Goal: Transaction & Acquisition: Purchase product/service

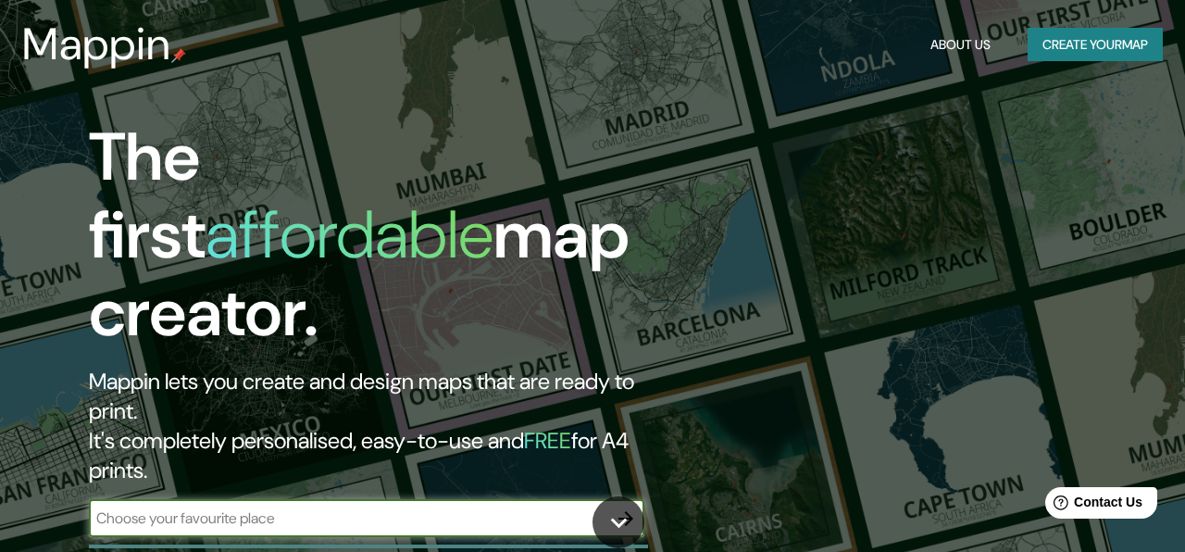
click at [1074, 54] on button "Create your map" at bounding box center [1095, 45] width 135 height 34
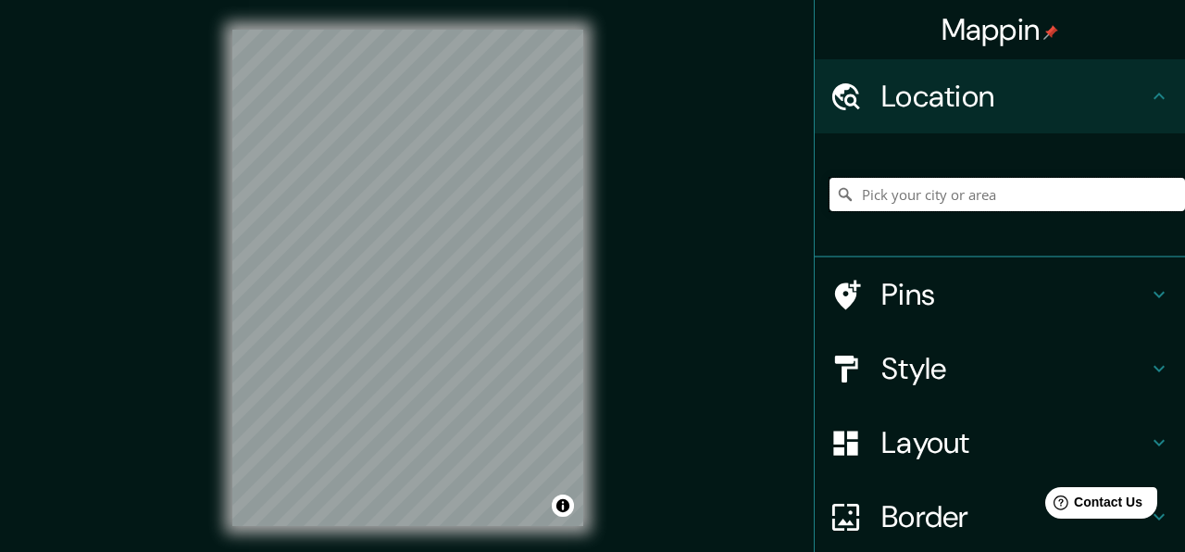
click at [957, 195] on input "Pick your city or area" at bounding box center [1008, 194] width 356 height 33
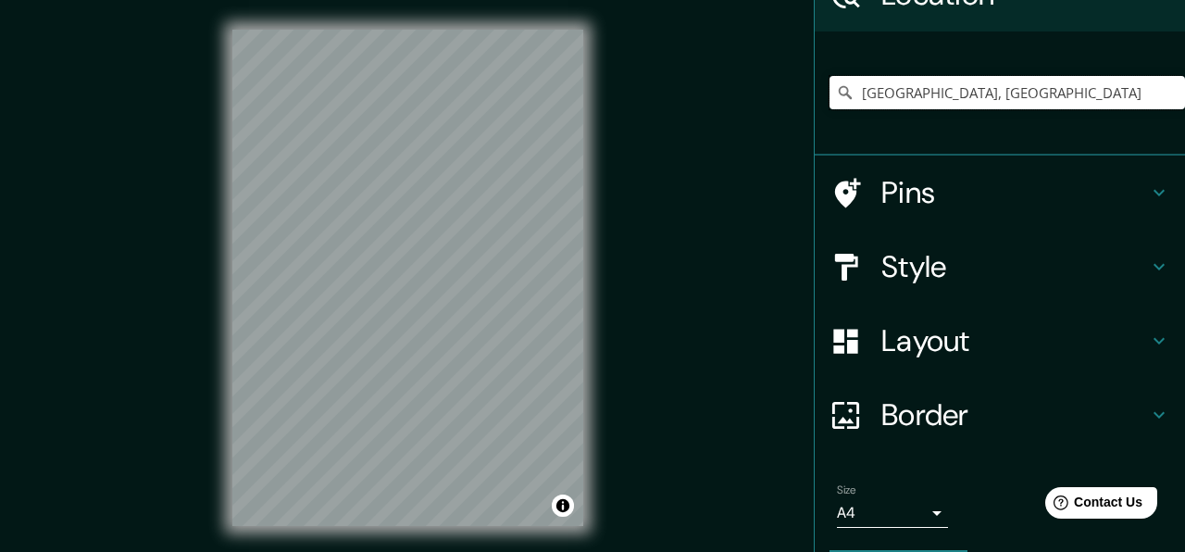
type input "[GEOGRAPHIC_DATA], [GEOGRAPHIC_DATA]"
click at [960, 342] on h4 "Layout" at bounding box center [1015, 340] width 267 height 37
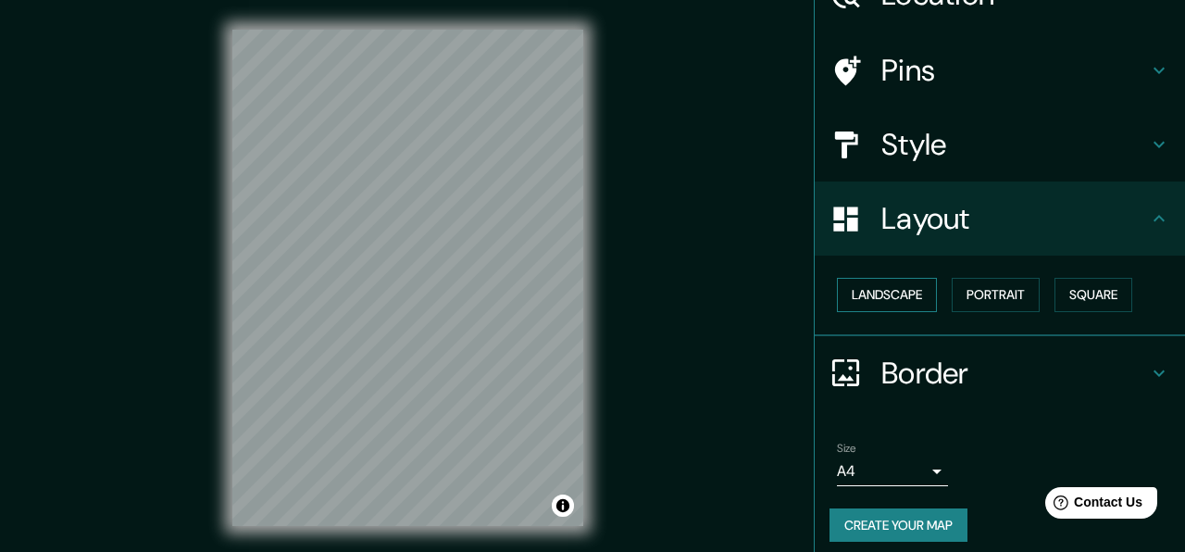
click at [897, 285] on button "Landscape" at bounding box center [887, 295] width 100 height 34
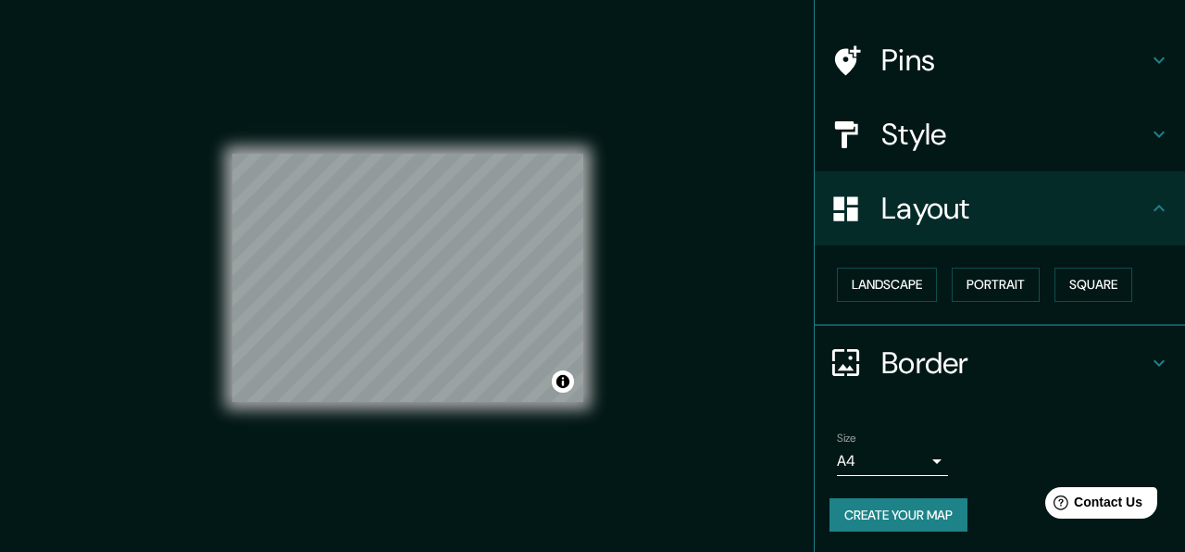
scroll to position [114, 0]
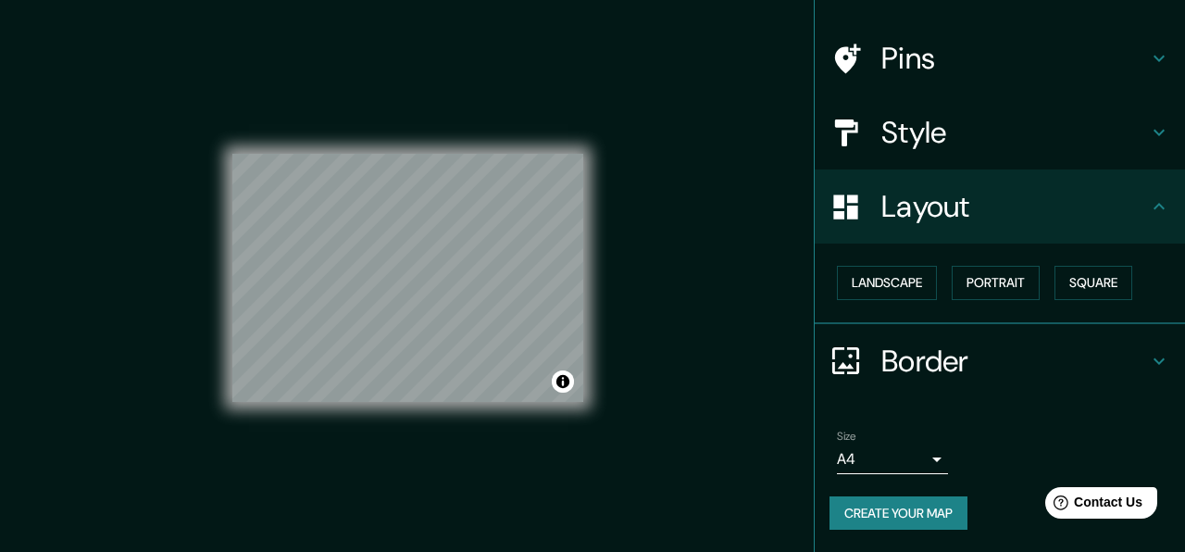
click at [982, 147] on h4 "Style" at bounding box center [1015, 132] width 267 height 37
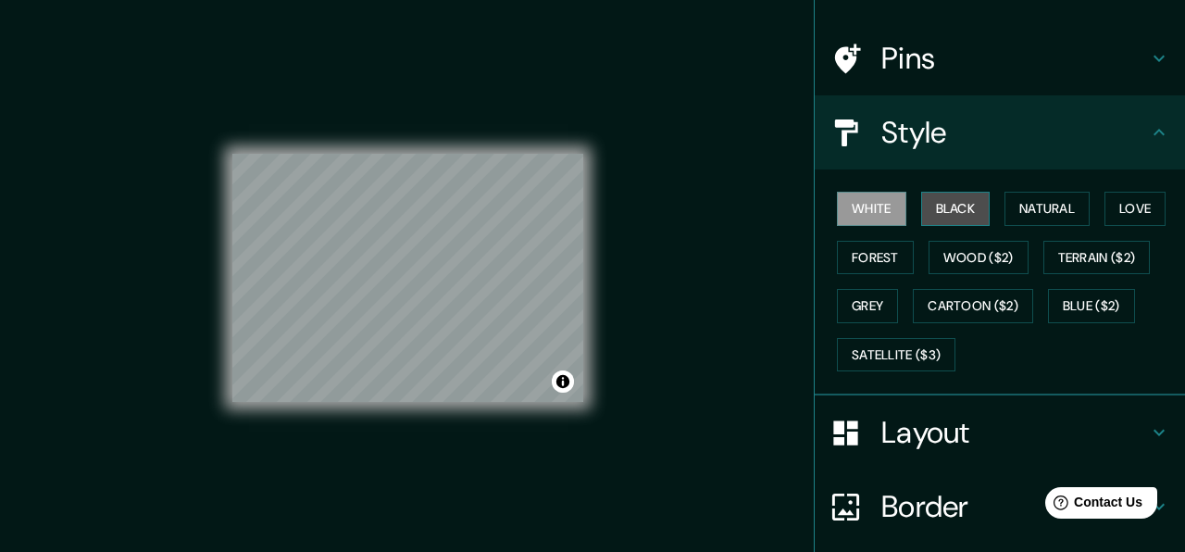
click at [964, 214] on button "Black" at bounding box center [955, 209] width 69 height 34
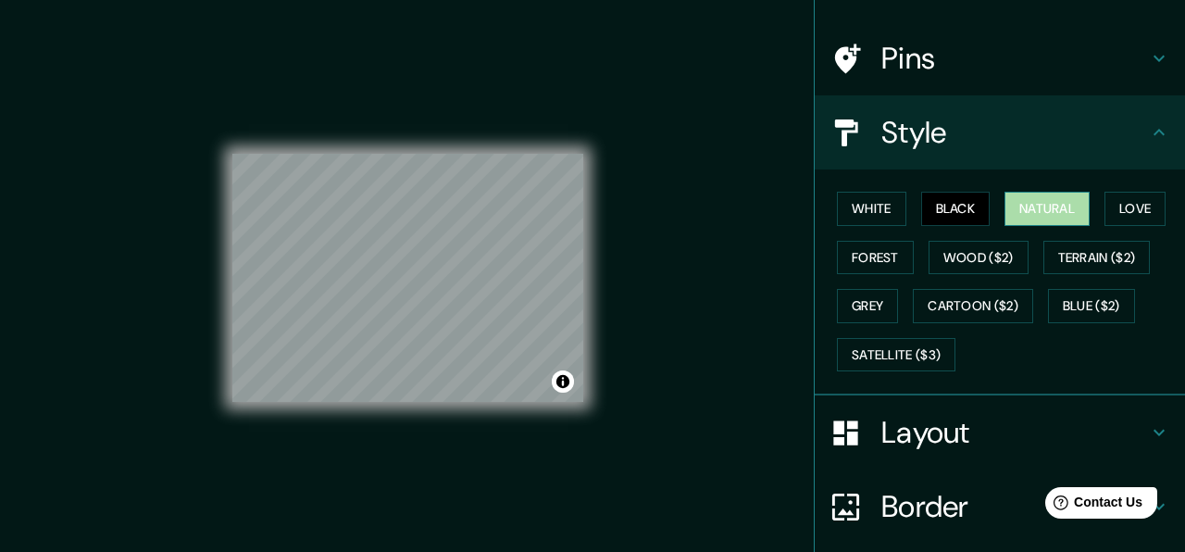
click at [1025, 211] on button "Natural" at bounding box center [1047, 209] width 85 height 34
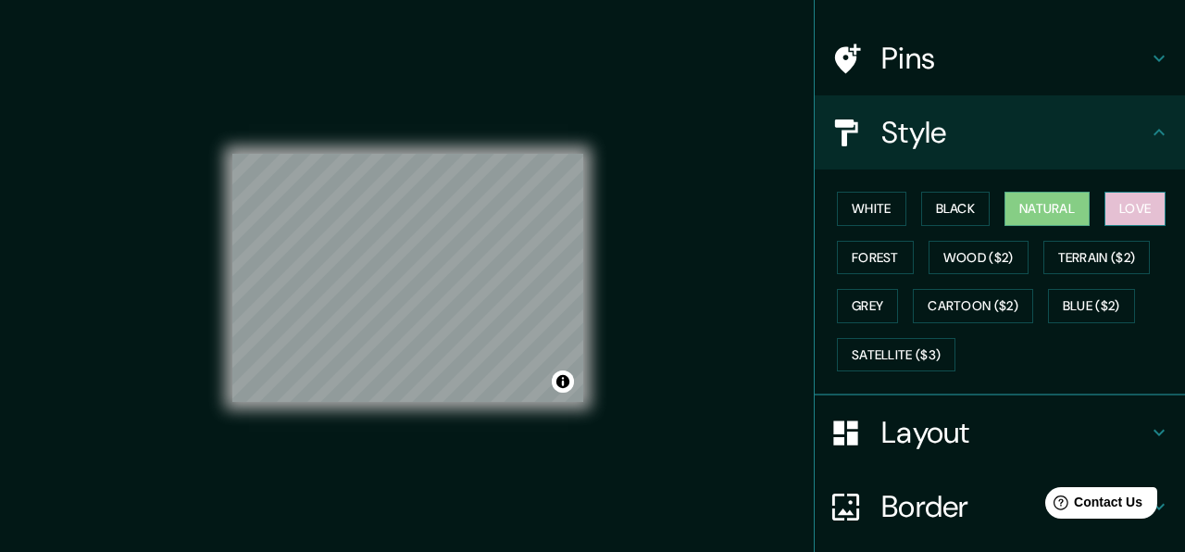
click at [1130, 210] on button "Love" at bounding box center [1135, 209] width 61 height 34
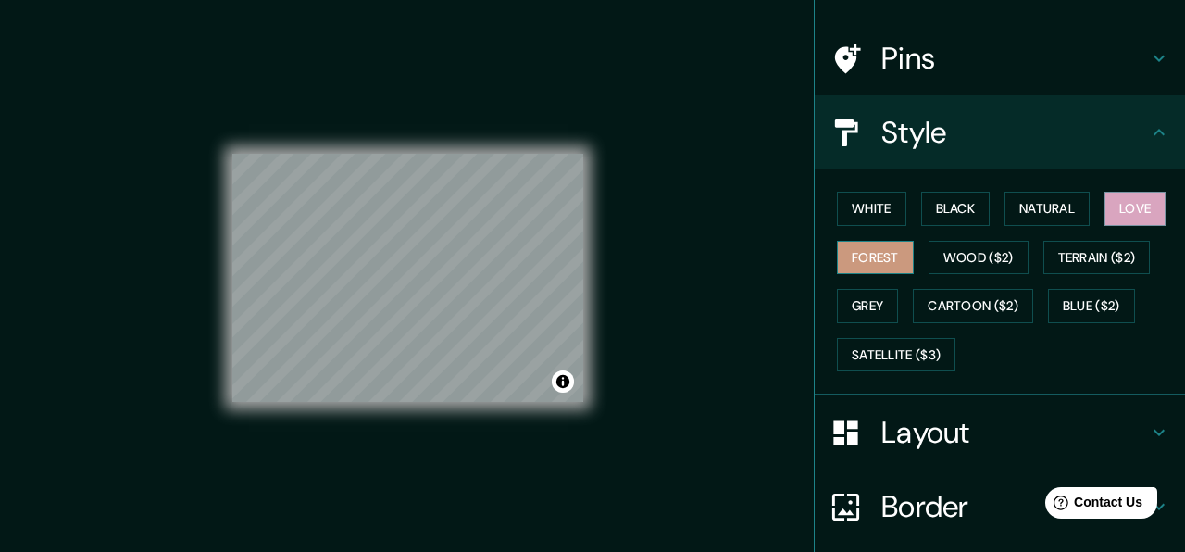
click at [893, 258] on button "Forest" at bounding box center [875, 258] width 77 height 34
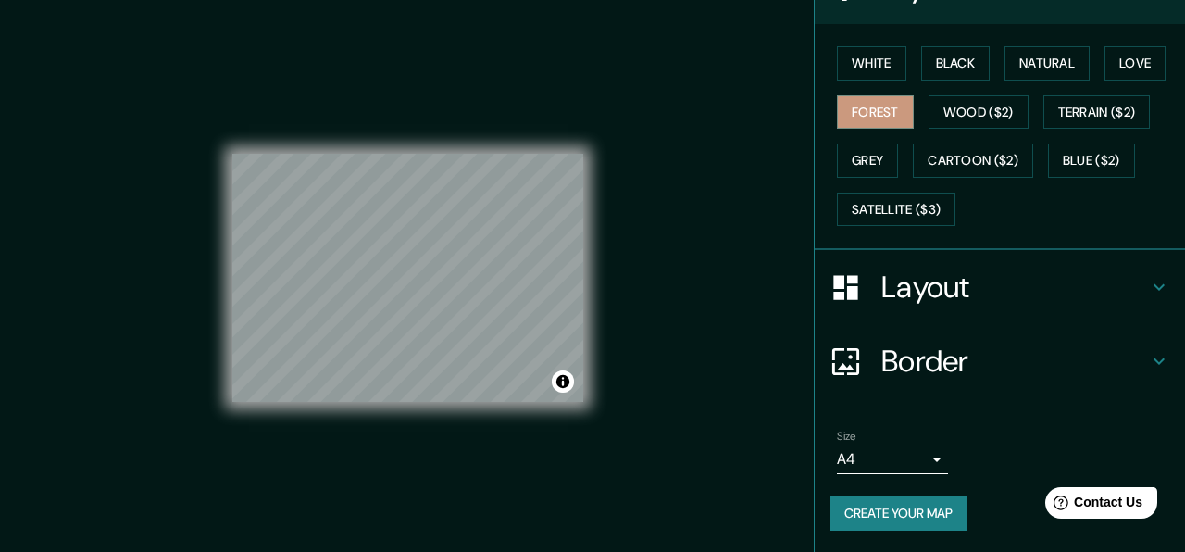
click at [897, 518] on button "Create your map" at bounding box center [899, 513] width 138 height 34
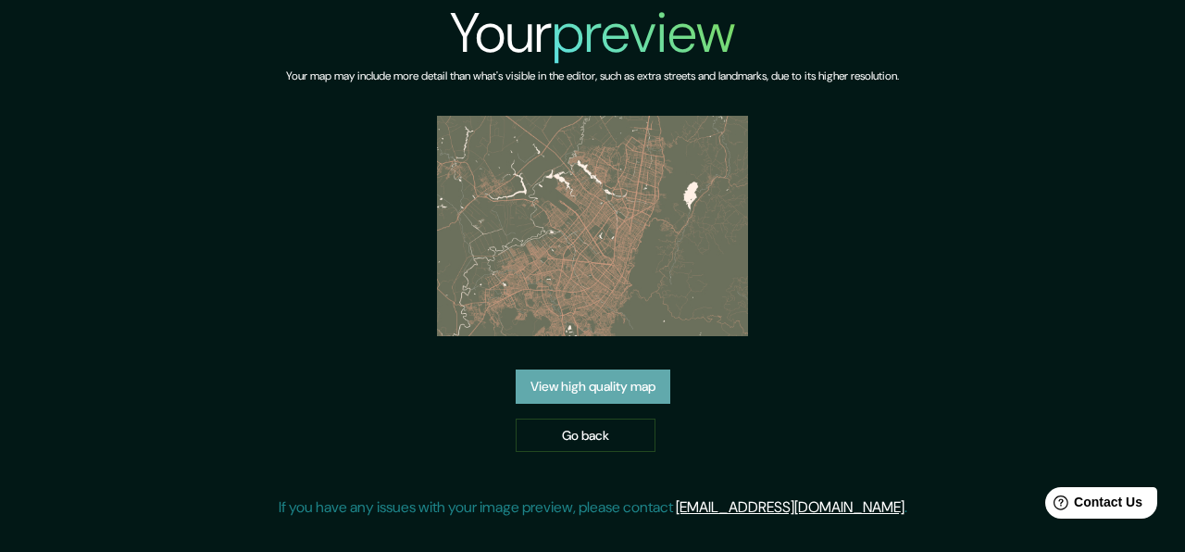
click at [590, 383] on link "View high quality map" at bounding box center [593, 386] width 155 height 34
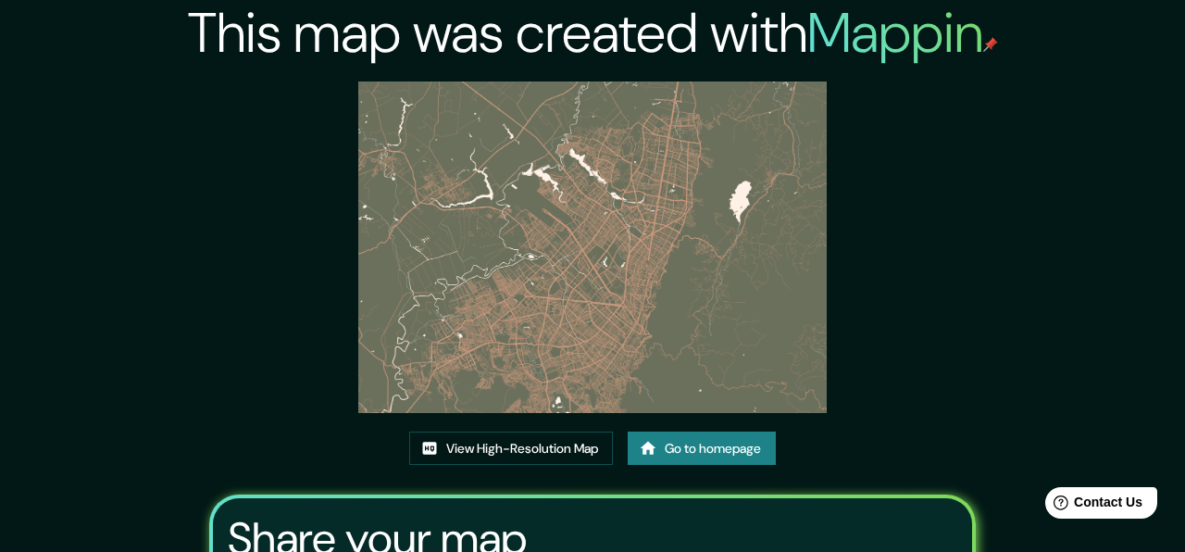
click at [671, 427] on div "This map was created with Mappin View High-Resolution Map Go to homepage Share …" at bounding box center [593, 386] width 810 height 772
click at [677, 452] on link "Go to homepage" at bounding box center [702, 449] width 148 height 34
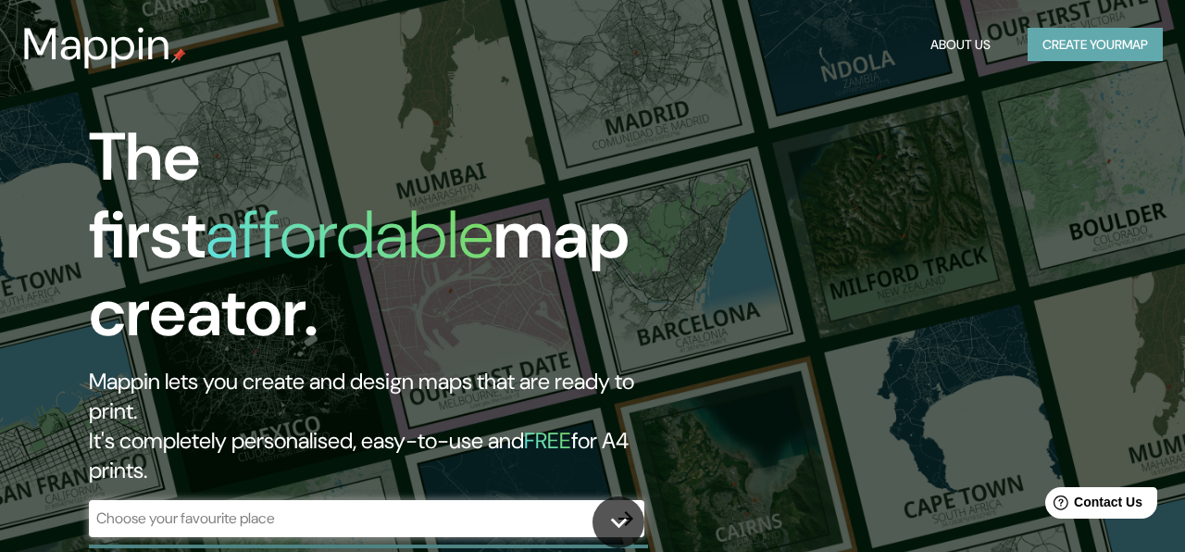
click at [1114, 34] on button "Create your map" at bounding box center [1095, 45] width 135 height 34
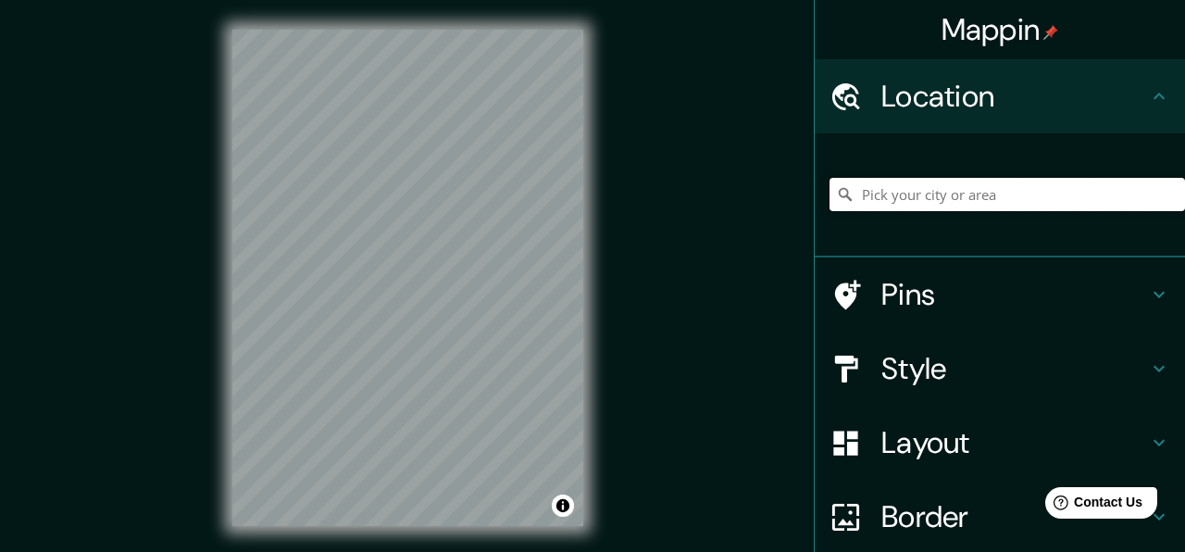
click at [954, 200] on input "Pick your city or area" at bounding box center [1008, 194] width 356 height 33
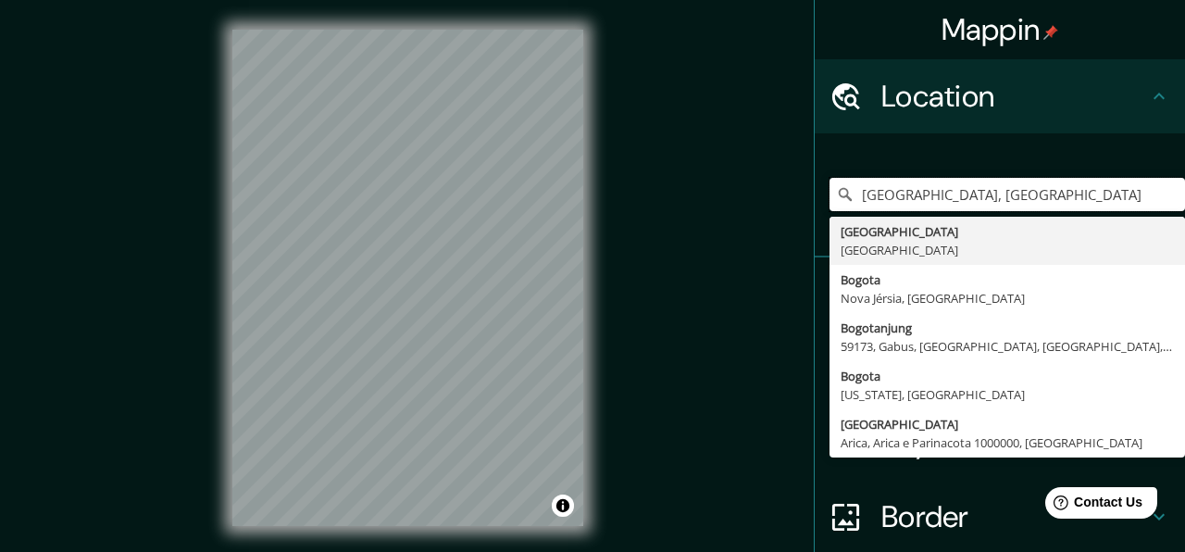
type input "[GEOGRAPHIC_DATA], [GEOGRAPHIC_DATA]"
click at [1008, 153] on div "Bogotá, Colômbia Bogotá Colômbia Bogota Nova Jérsia, Estados Unidos Bogotanjung…" at bounding box center [1008, 194] width 356 height 93
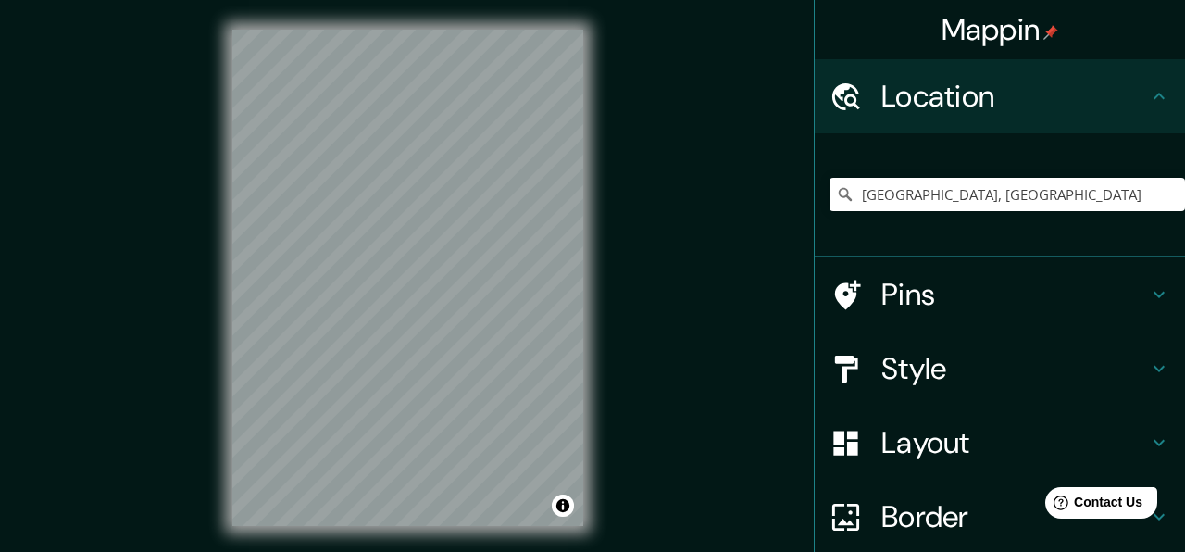
click at [964, 446] on h4 "Layout" at bounding box center [1015, 442] width 267 height 37
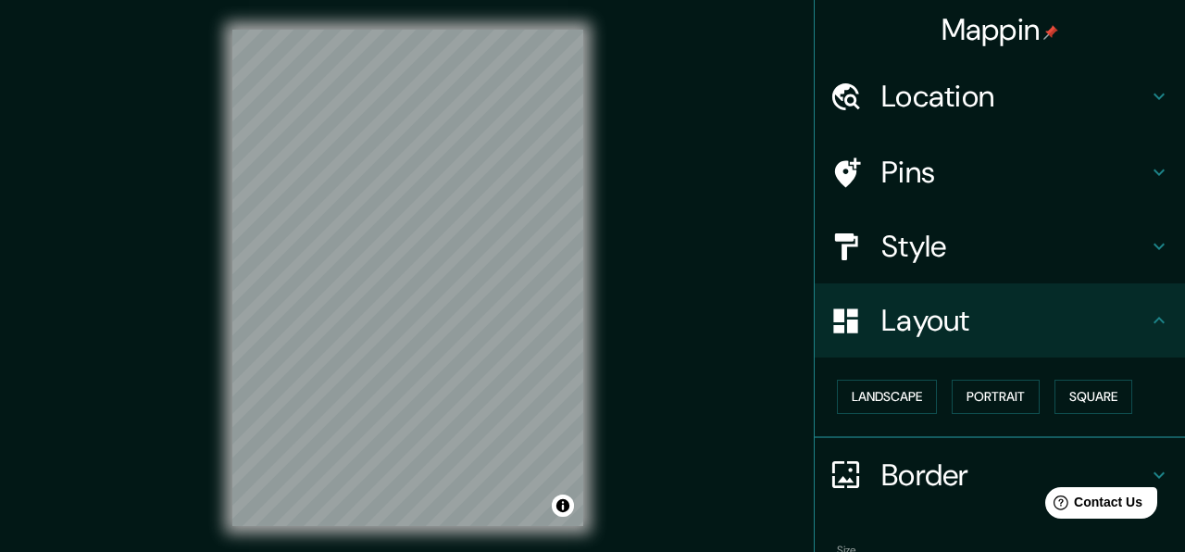
click at [1034, 312] on h4 "Layout" at bounding box center [1015, 320] width 267 height 37
click at [956, 237] on h4 "Style" at bounding box center [1015, 246] width 267 height 37
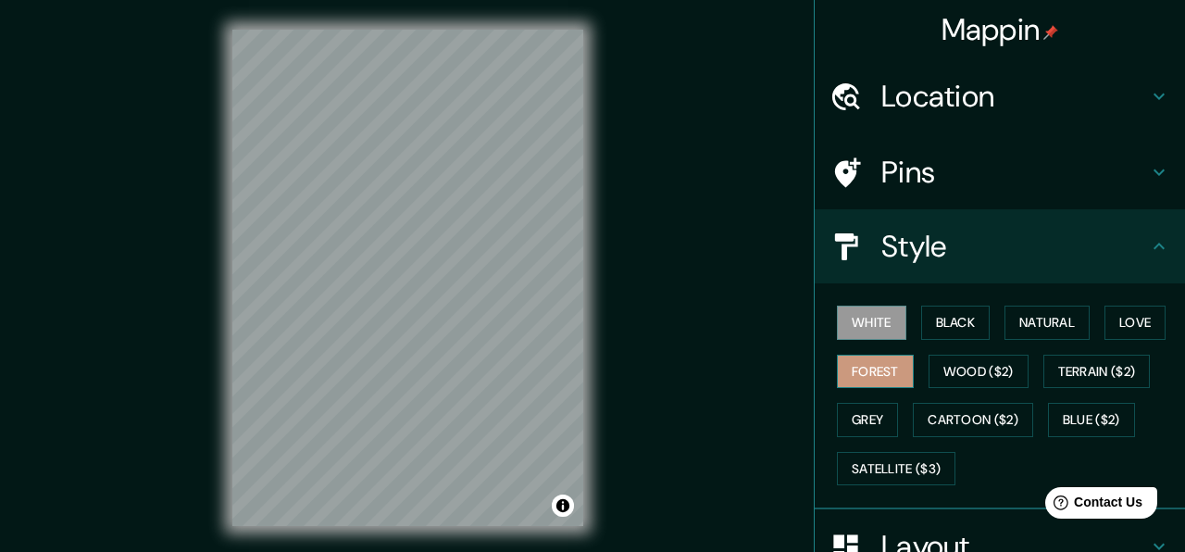
click at [869, 359] on button "Forest" at bounding box center [875, 372] width 77 height 34
click at [431, 285] on div at bounding box center [430, 283] width 15 height 15
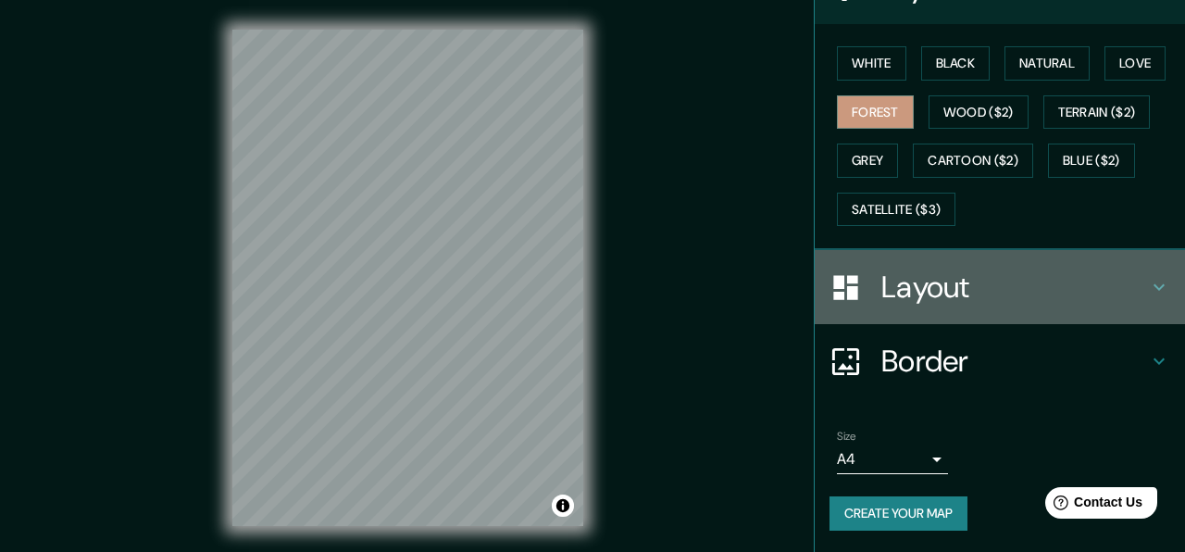
click at [901, 291] on h4 "Layout" at bounding box center [1015, 287] width 267 height 37
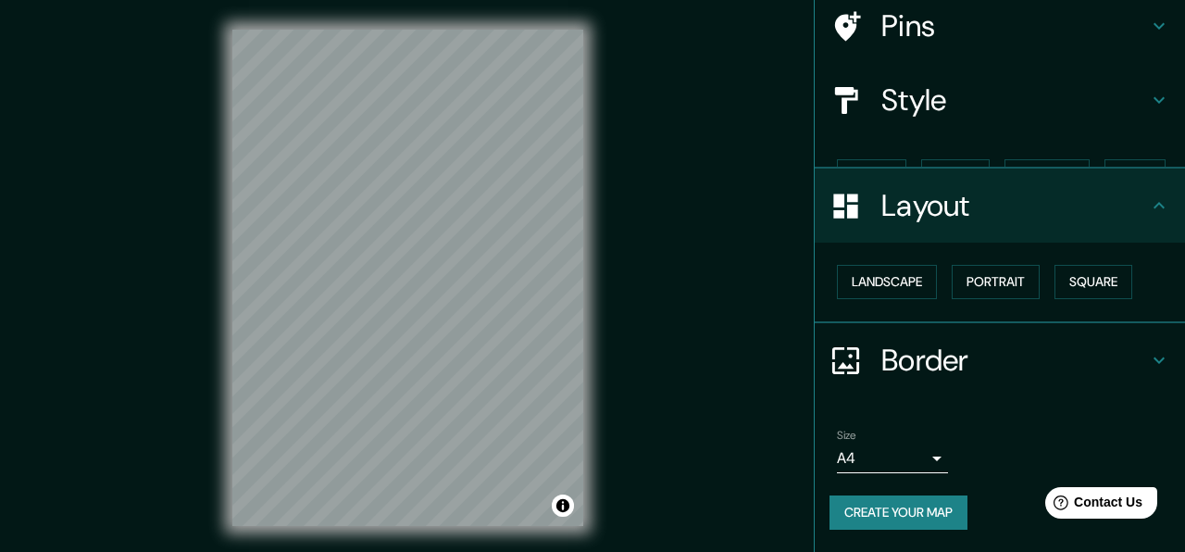
scroll to position [114, 0]
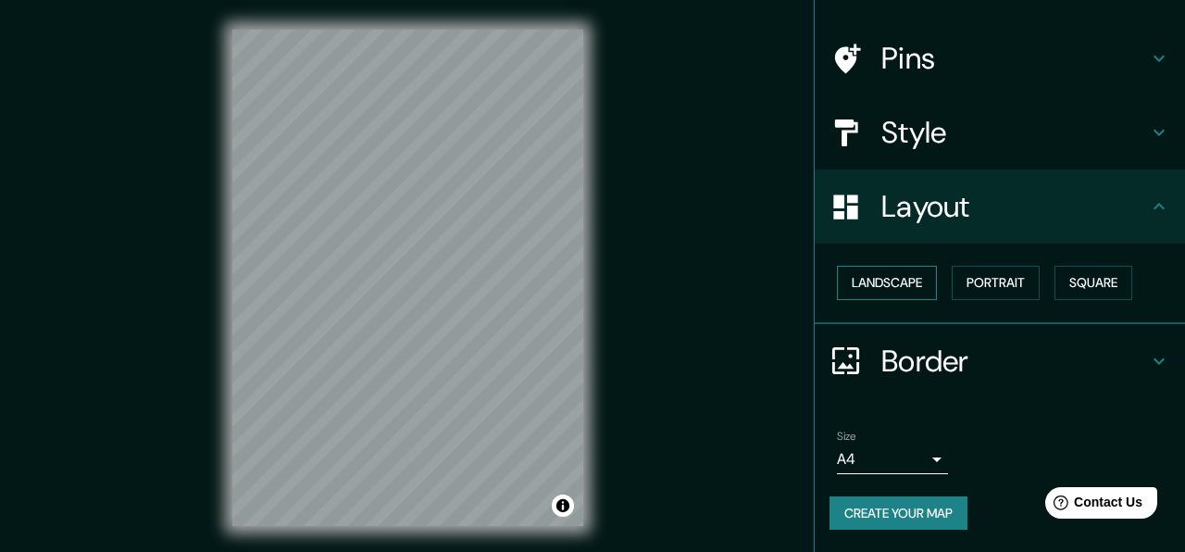
click at [905, 281] on button "Landscape" at bounding box center [887, 283] width 100 height 34
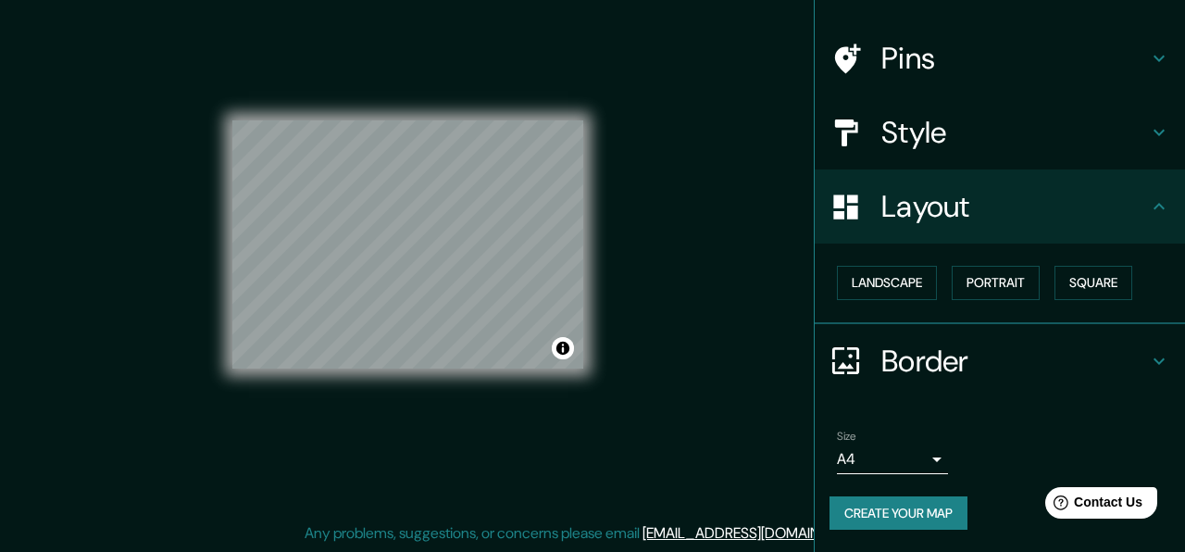
scroll to position [33, 0]
click at [920, 513] on button "Create your map" at bounding box center [899, 513] width 138 height 34
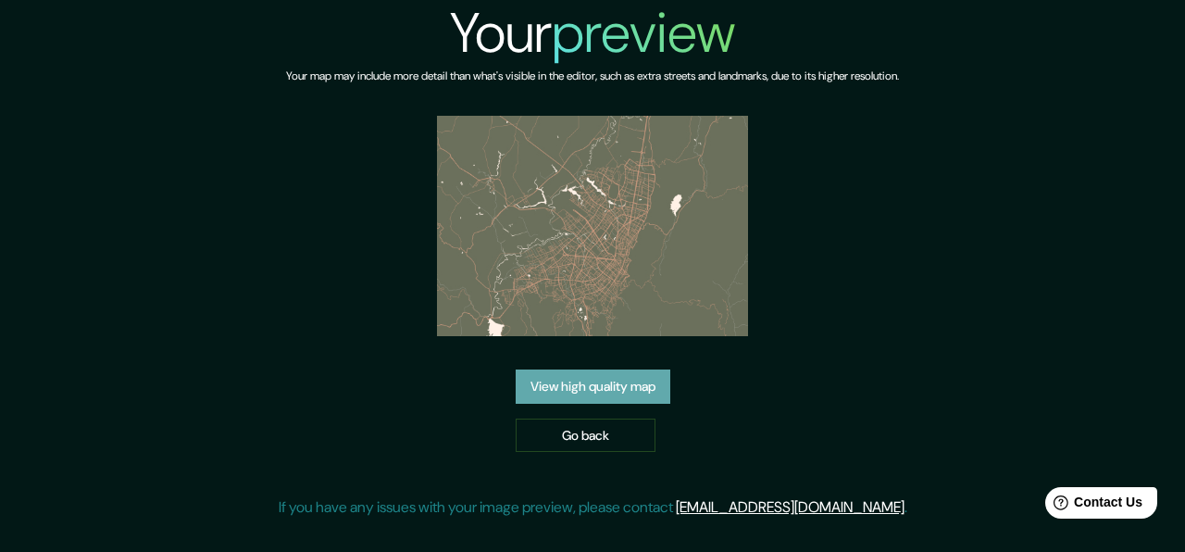
click at [571, 382] on link "View high quality map" at bounding box center [593, 386] width 155 height 34
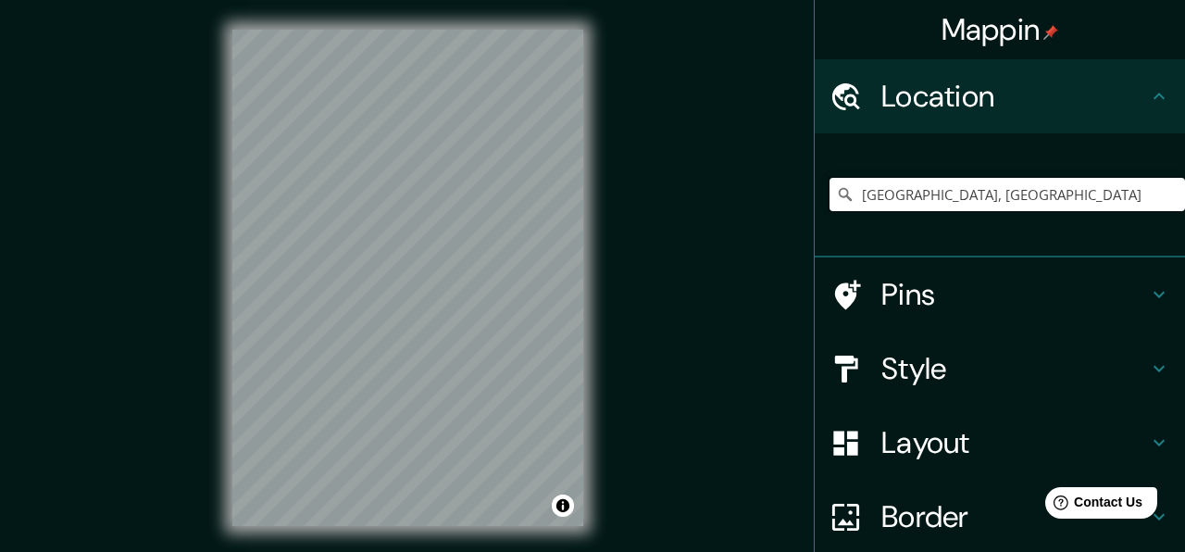
click at [975, 204] on input "[GEOGRAPHIC_DATA], [GEOGRAPHIC_DATA]" at bounding box center [1008, 194] width 356 height 33
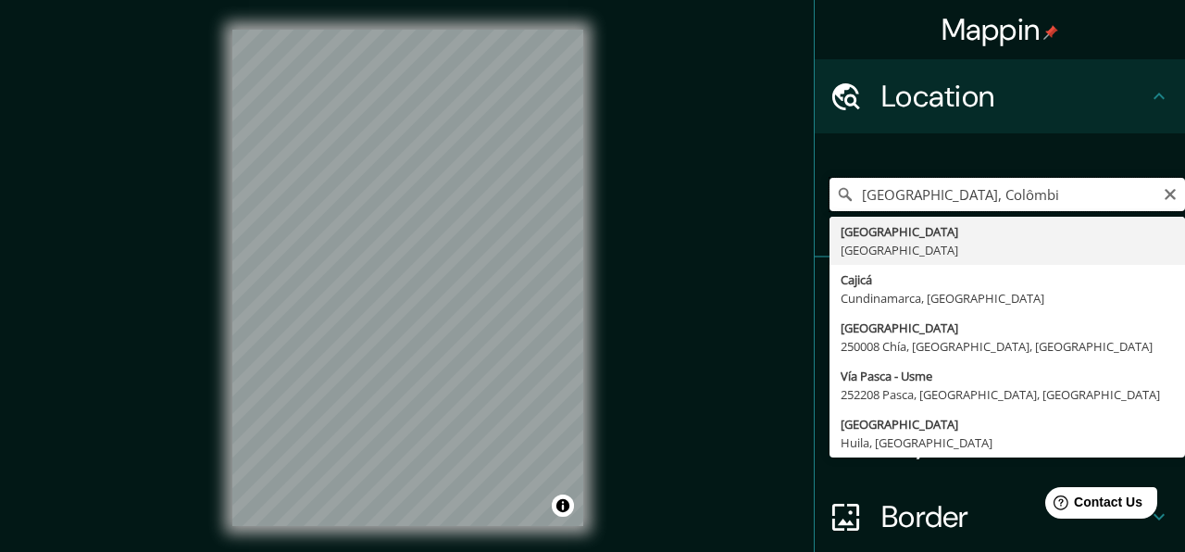
click at [961, 192] on input "Bogotá, Colômbi" at bounding box center [1008, 194] width 356 height 33
type input "Bogotá, Colômbia"
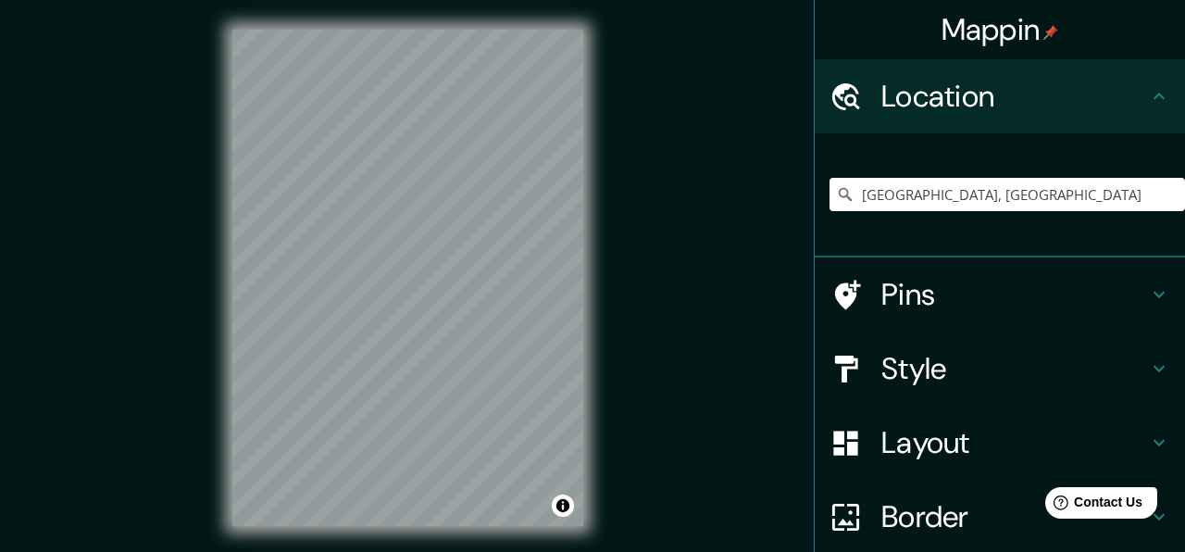
click at [920, 360] on h4 "Style" at bounding box center [1015, 368] width 267 height 37
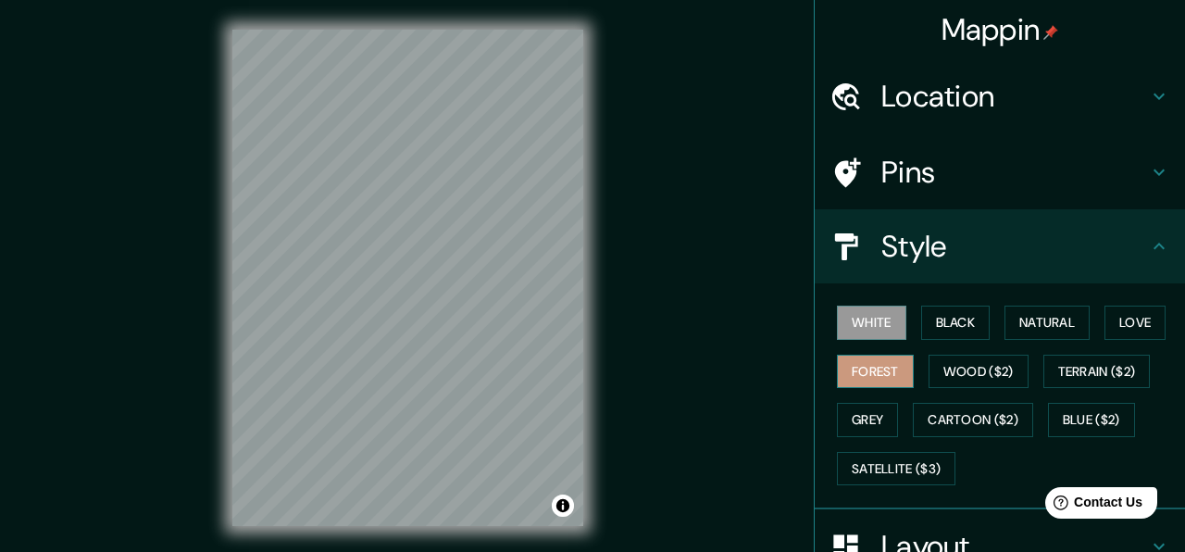
click at [879, 370] on button "Forest" at bounding box center [875, 372] width 77 height 34
click at [925, 249] on h4 "Style" at bounding box center [1015, 246] width 267 height 37
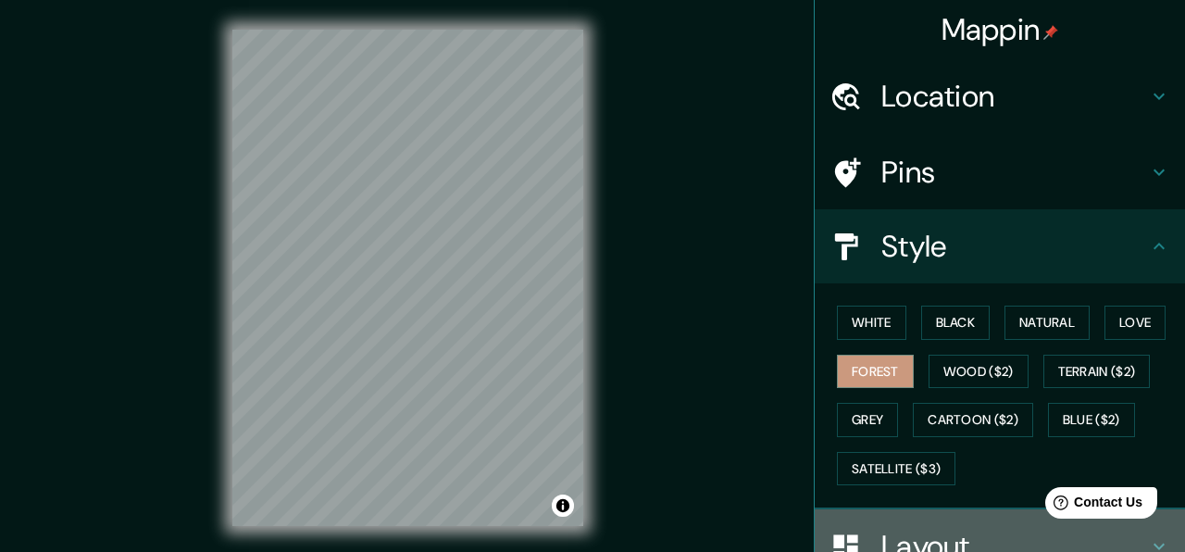
click at [925, 532] on h4 "Layout" at bounding box center [1015, 546] width 267 height 37
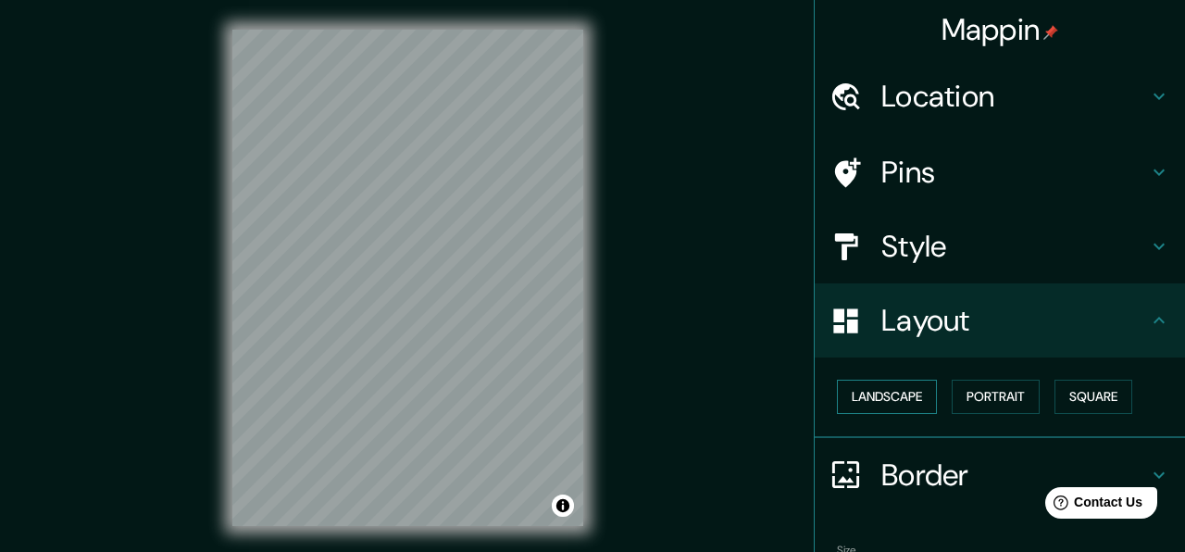
click at [889, 406] on button "Landscape" at bounding box center [887, 397] width 100 height 34
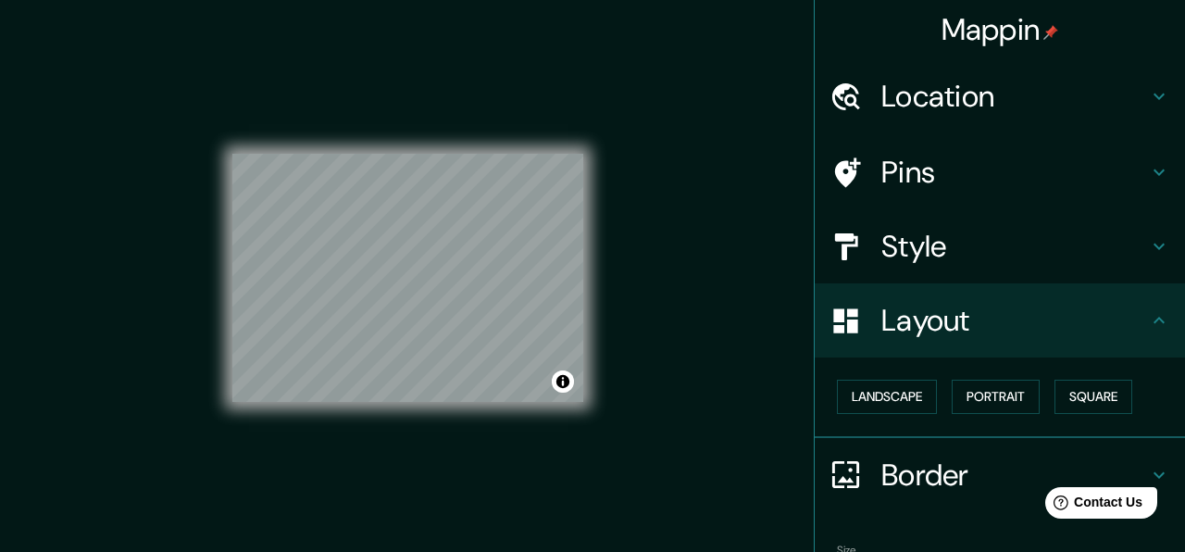
scroll to position [114, 0]
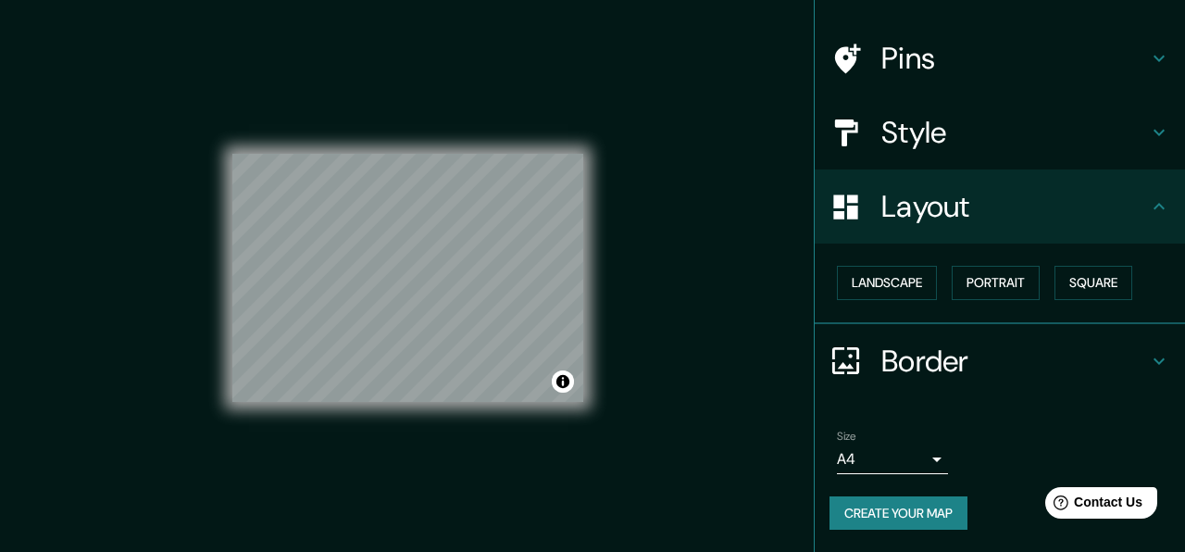
click at [911, 511] on button "Create your map" at bounding box center [899, 513] width 138 height 34
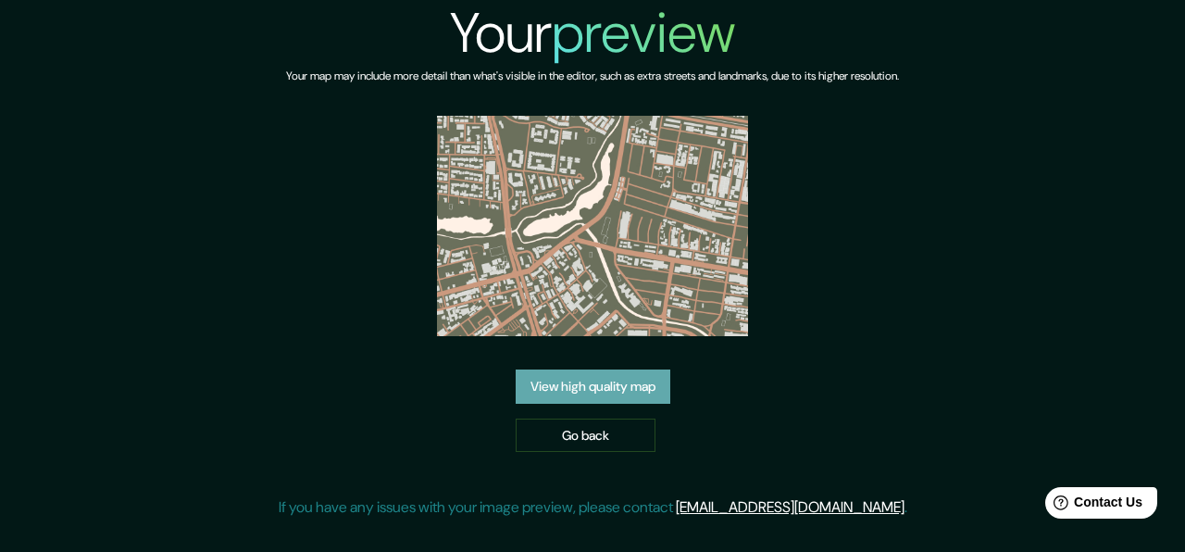
click at [612, 392] on link "View high quality map" at bounding box center [593, 386] width 155 height 34
